Goal: Task Accomplishment & Management: Use online tool/utility

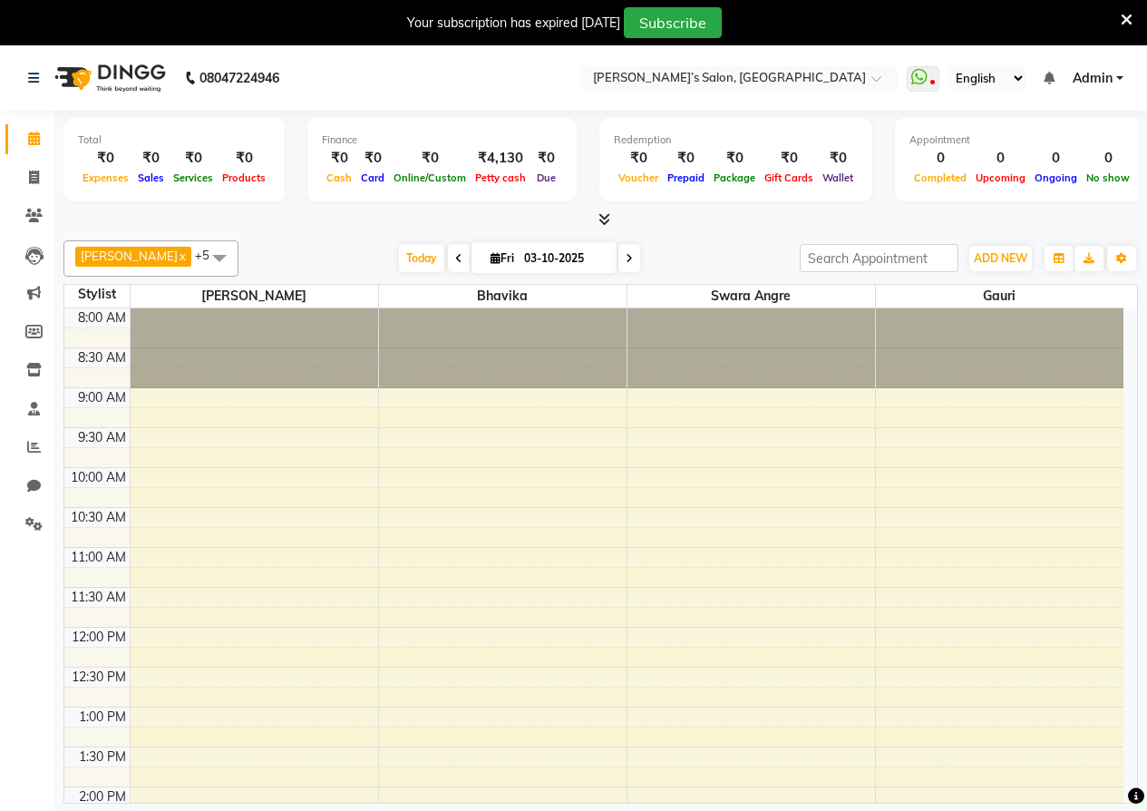
click at [412, 230] on div "Total ₹0 Expenses ₹0 Sales ₹0 Services ₹0 Products Finance ₹0 Cash ₹0 Card ₹0 O…" at bounding box center [600, 484] width 1093 height 747
click at [350, 230] on div "Total ₹0 Expenses ₹0 Sales ₹0 Services ₹0 Products Finance ₹0 Cash ₹0 Card ₹0 O…" at bounding box center [600, 484] width 1093 height 747
click at [484, 184] on div "Petty cash" at bounding box center [501, 177] width 60 height 19
click at [488, 173] on span "Petty cash" at bounding box center [501, 177] width 60 height 13
select select "4053"
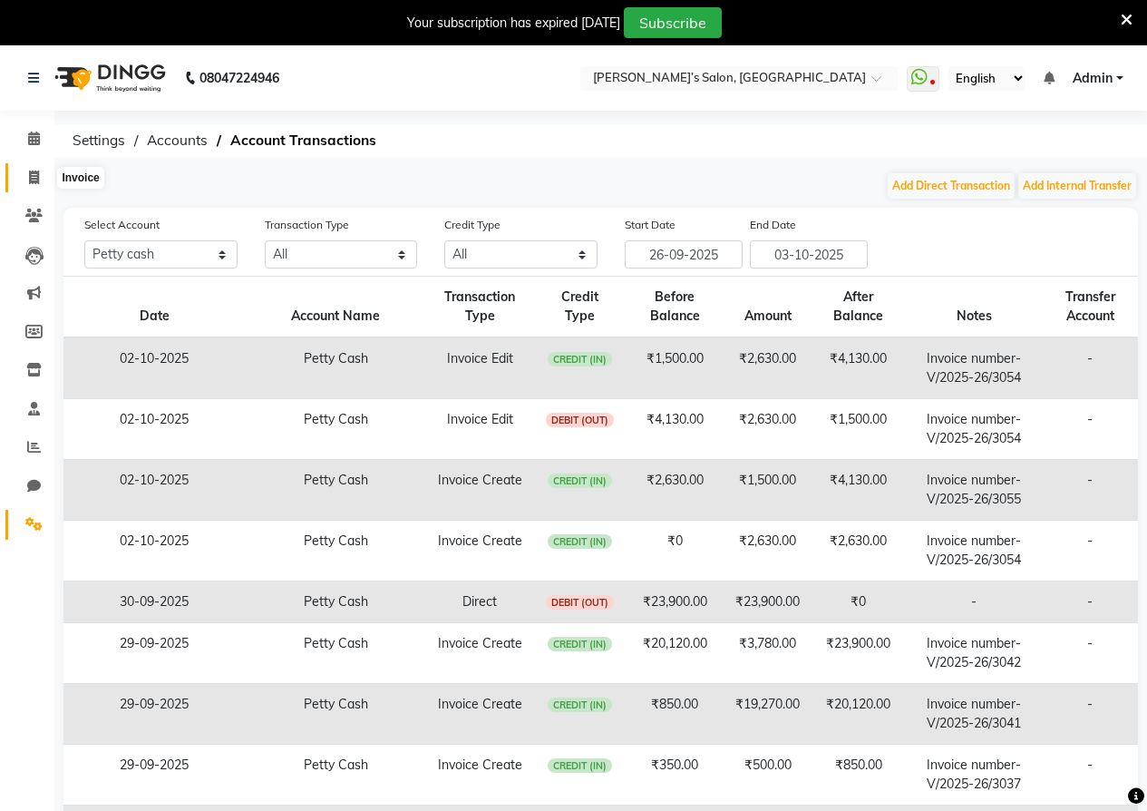
click at [37, 175] on icon at bounding box center [34, 178] width 10 height 14
select select "5150"
select select "service"
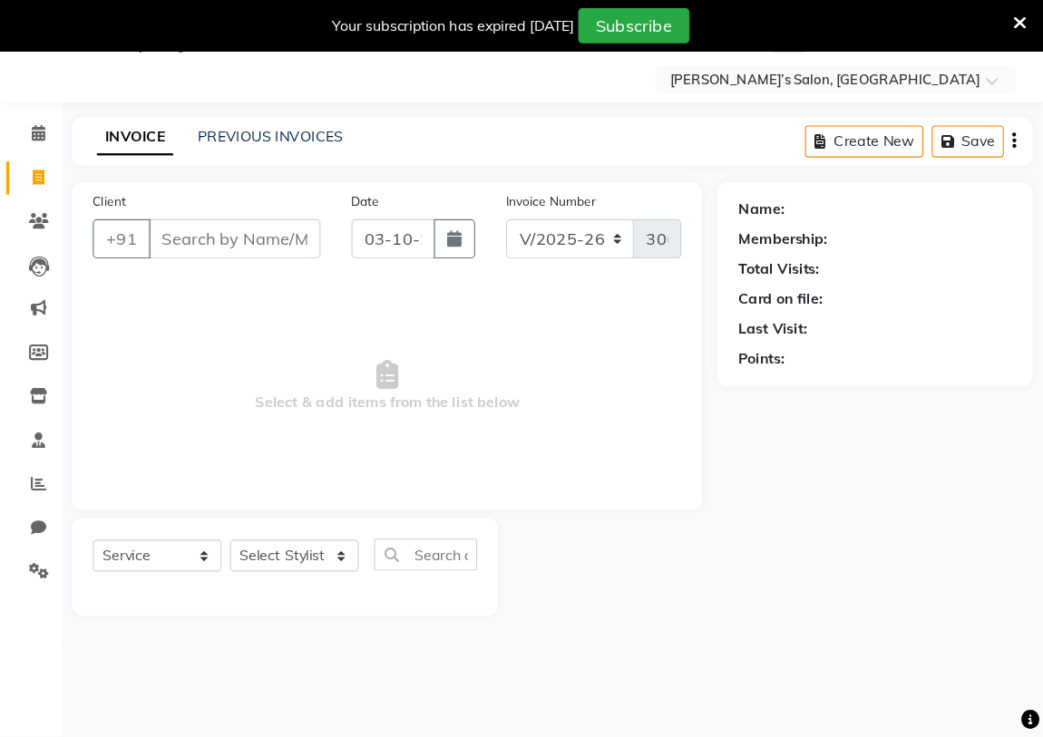
scroll to position [45, 0]
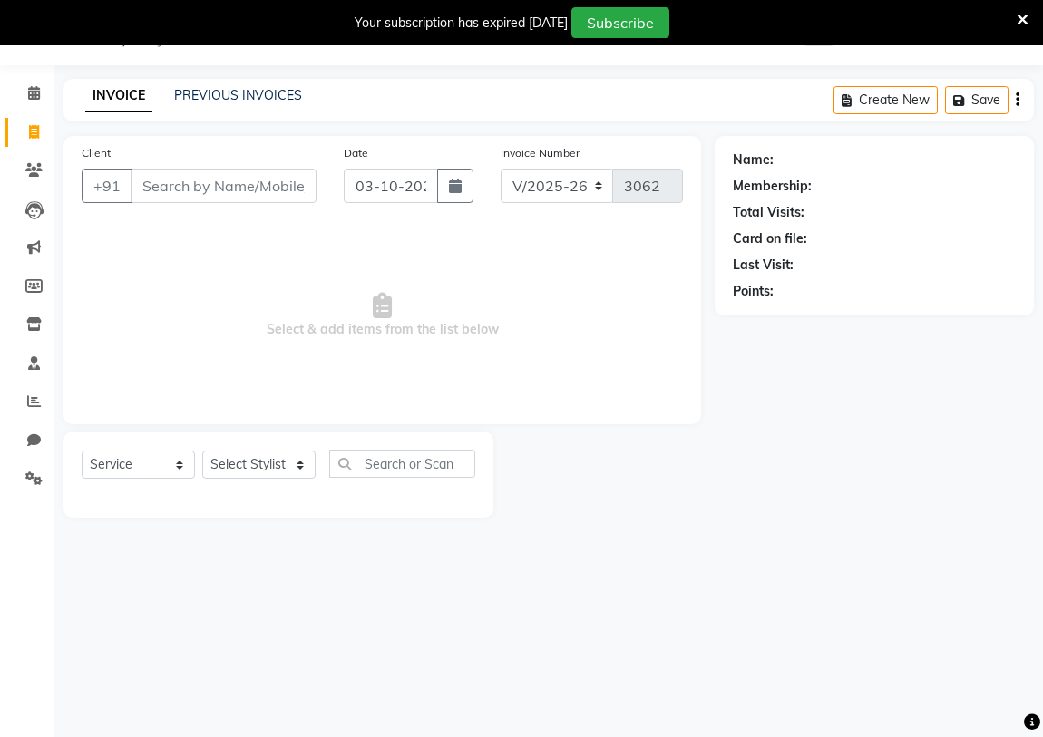
drag, startPoint x: 1160, startPoint y: 0, endPoint x: 824, endPoint y: 447, distance: 559.7
click at [707, 447] on div "Name: Membership: Total Visits: Card on file: Last Visit: Points:" at bounding box center [881, 327] width 333 height 382
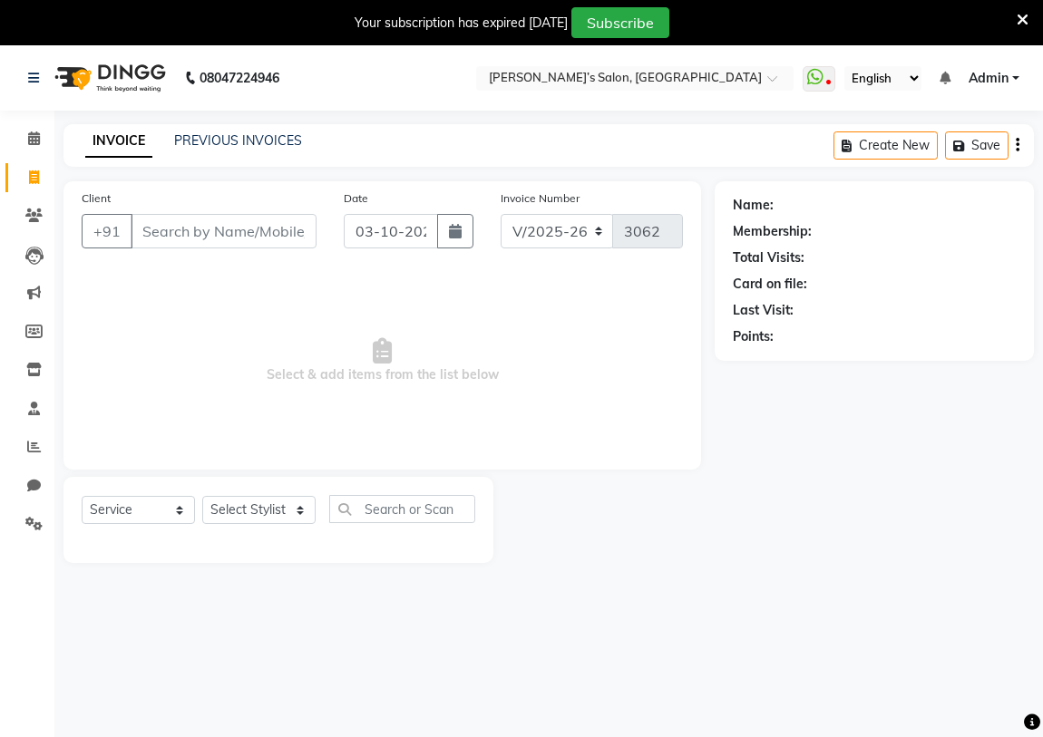
drag, startPoint x: 920, startPoint y: 0, endPoint x: 671, endPoint y: 336, distance: 417.6
click at [671, 336] on span "Select & add items from the list below" at bounding box center [382, 360] width 601 height 181
click at [31, 180] on icon at bounding box center [34, 178] width 10 height 14
select select "5150"
select select "service"
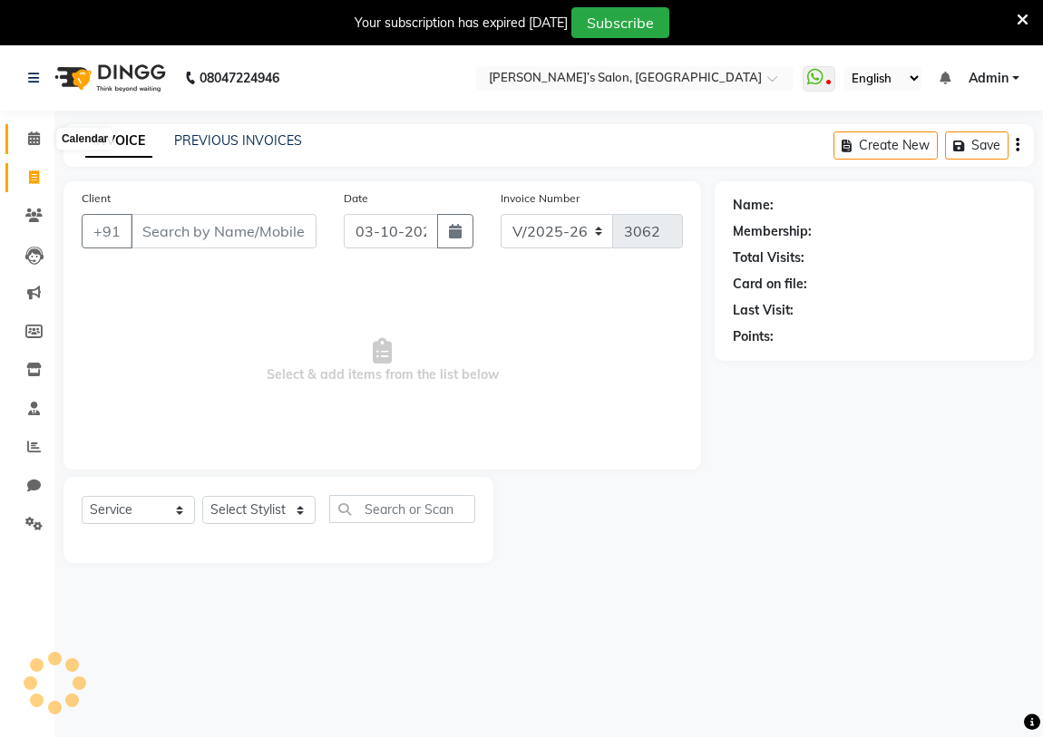
click at [38, 148] on span at bounding box center [34, 139] width 32 height 21
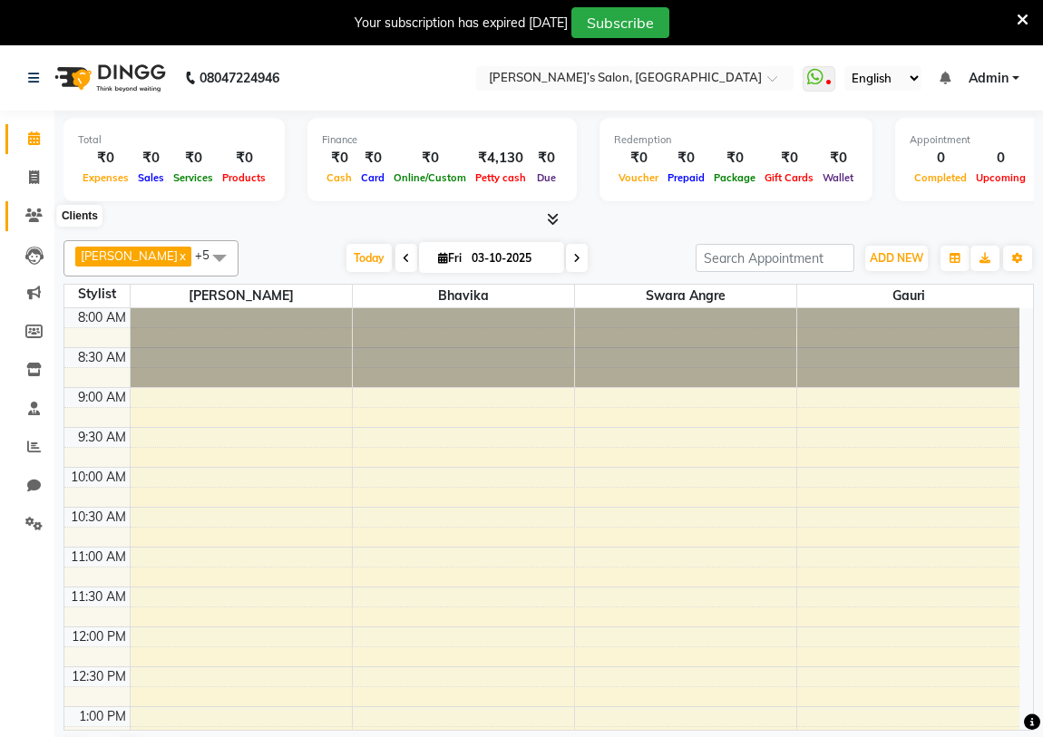
click at [34, 209] on icon at bounding box center [33, 216] width 17 height 14
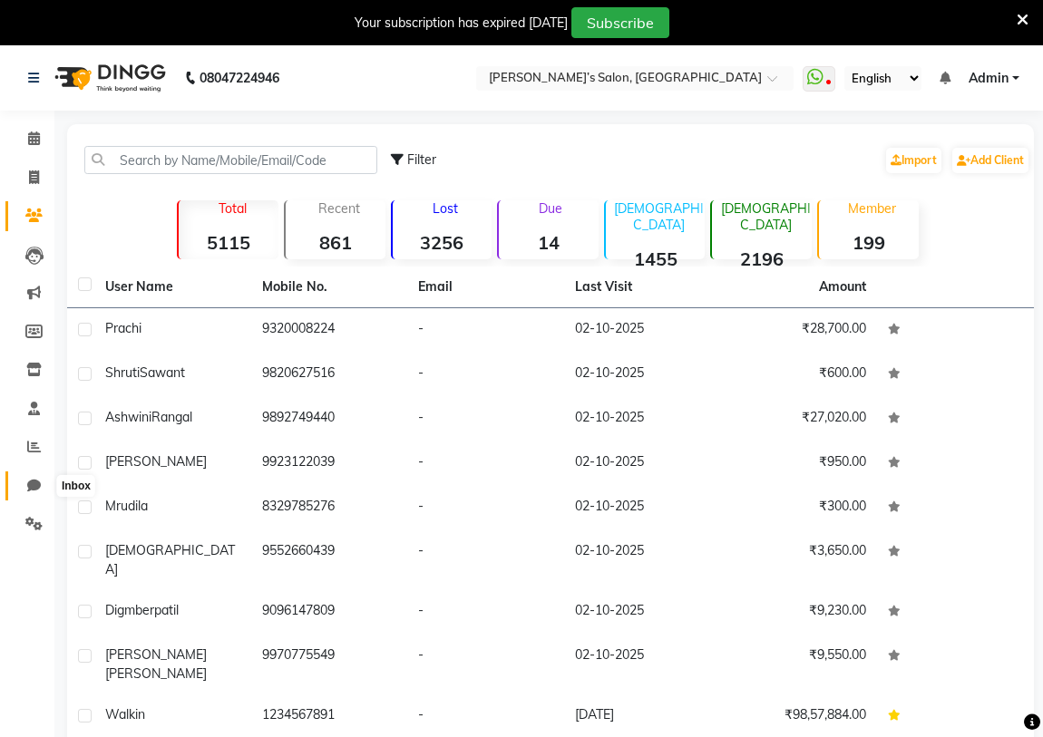
click at [34, 473] on icon at bounding box center [34, 486] width 14 height 14
select select "100"
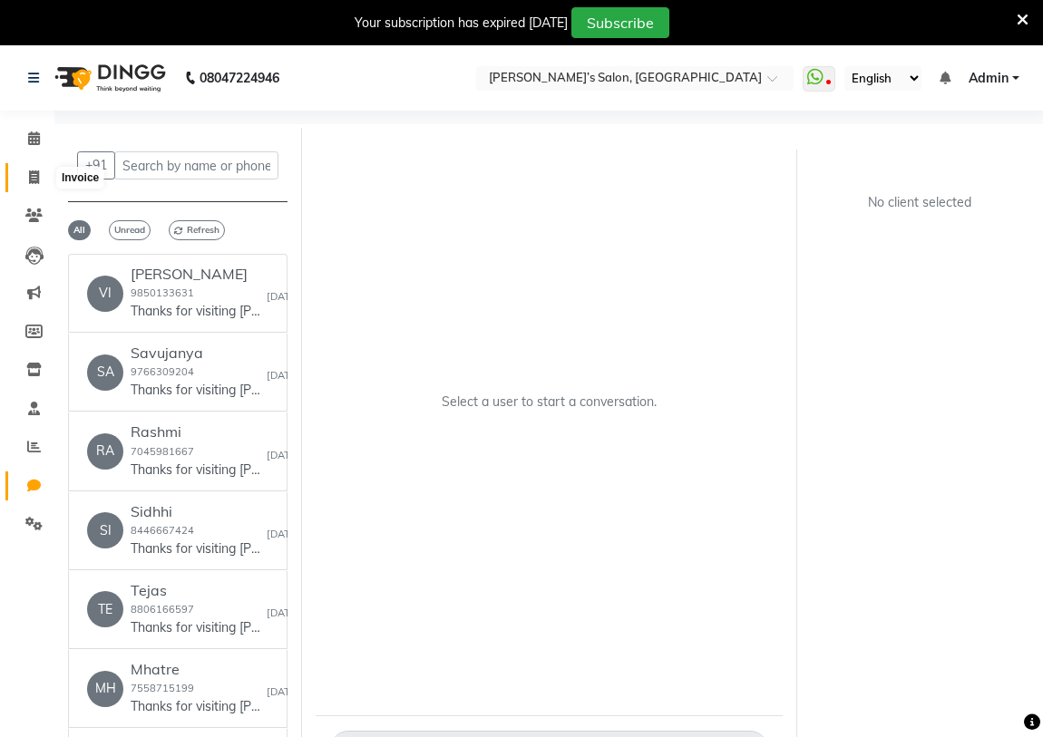
click at [32, 172] on icon at bounding box center [34, 178] width 10 height 14
select select "5150"
select select "service"
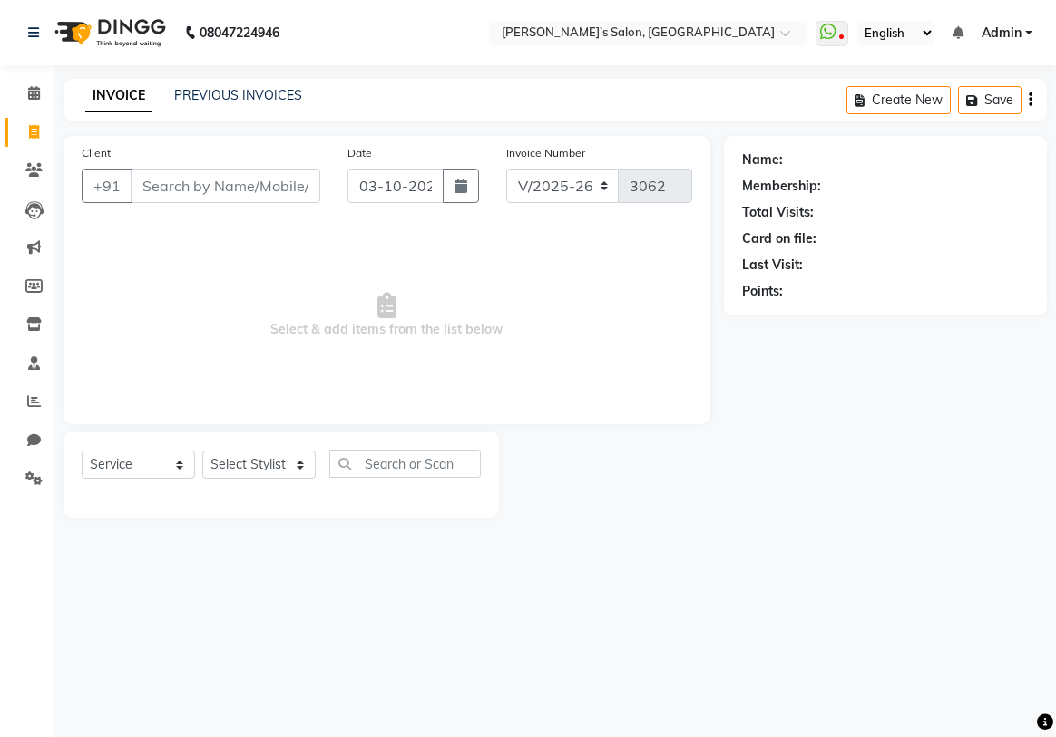
select select "5150"
select select "service"
